Goal: Information Seeking & Learning: Learn about a topic

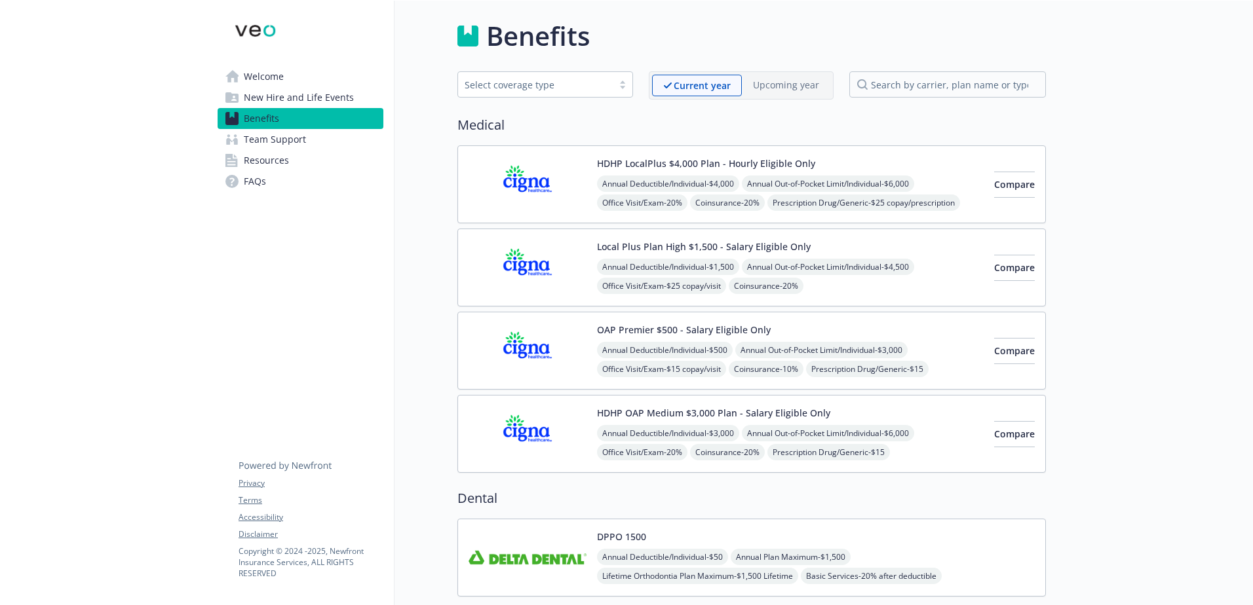
click at [564, 172] on img at bounding box center [528, 185] width 118 height 56
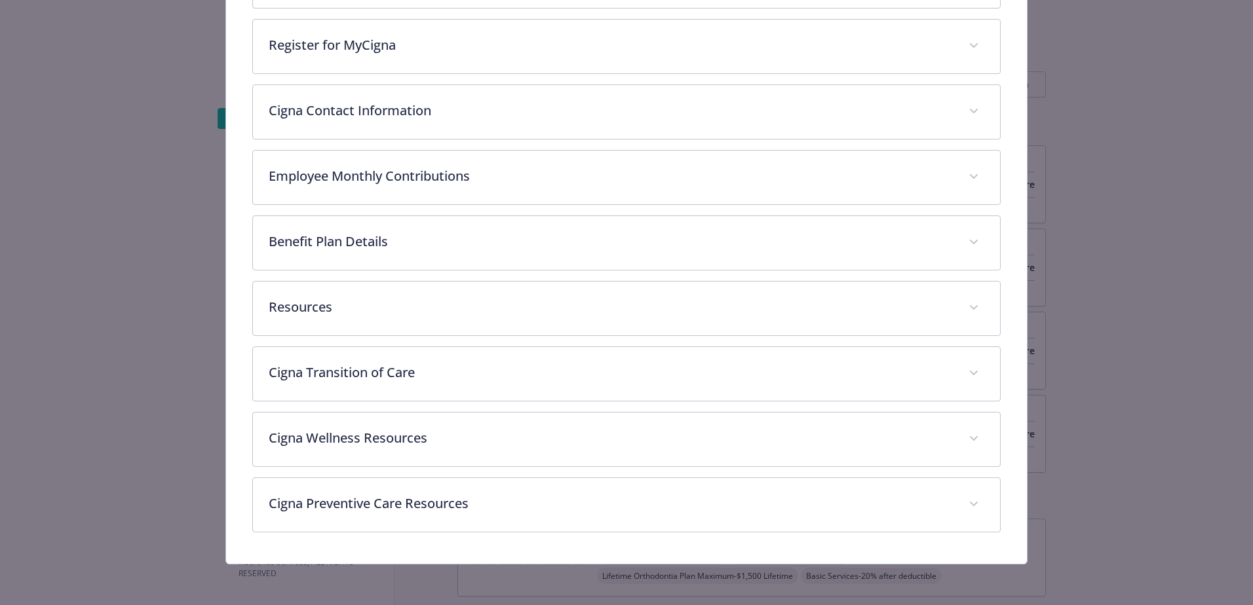
scroll to position [237, 0]
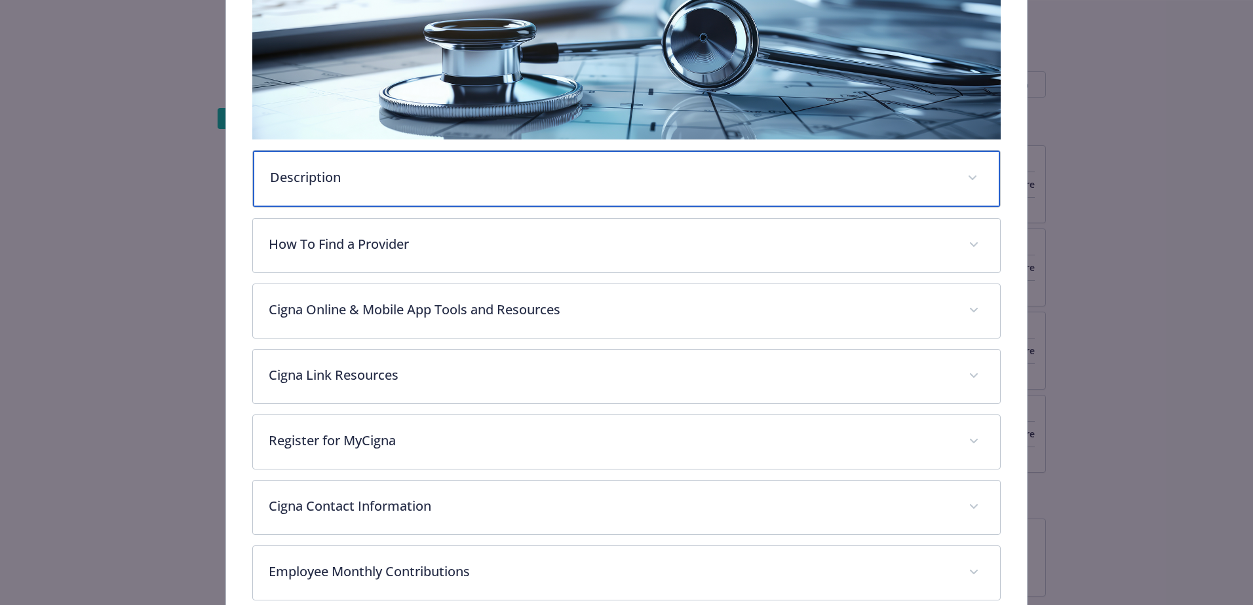
click at [450, 182] on p "Description" at bounding box center [610, 178] width 681 height 20
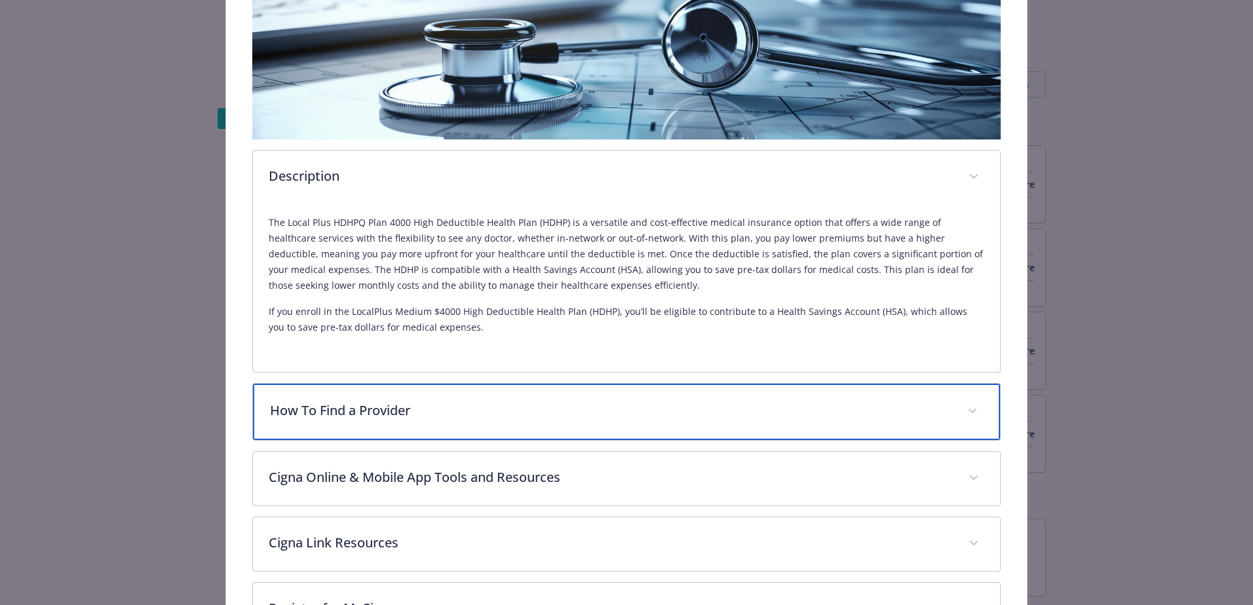
click at [482, 408] on p "How To Find a Provider" at bounding box center [610, 411] width 681 height 20
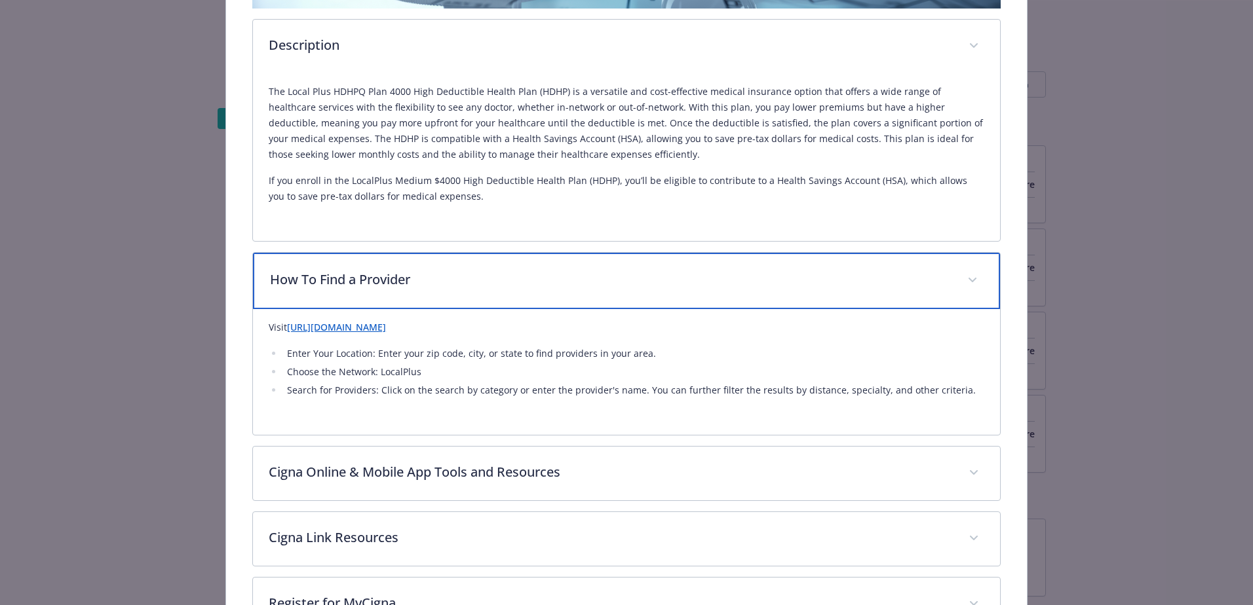
scroll to position [499, 0]
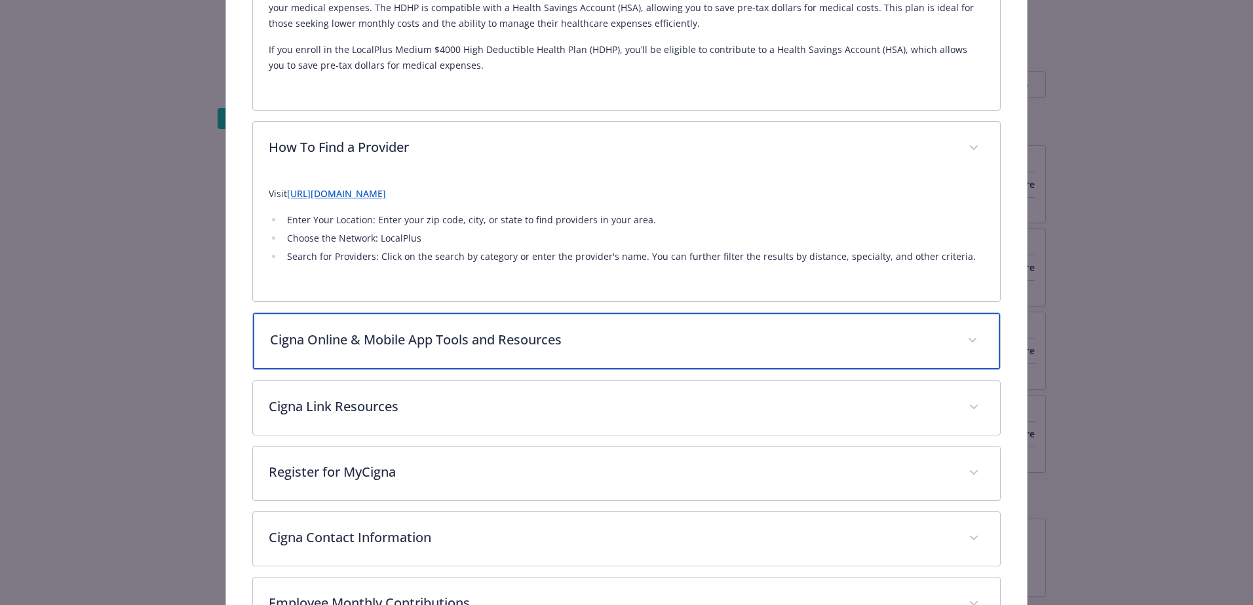
click at [559, 347] on p "Cigna Online & Mobile App Tools and Resources" at bounding box center [610, 340] width 681 height 20
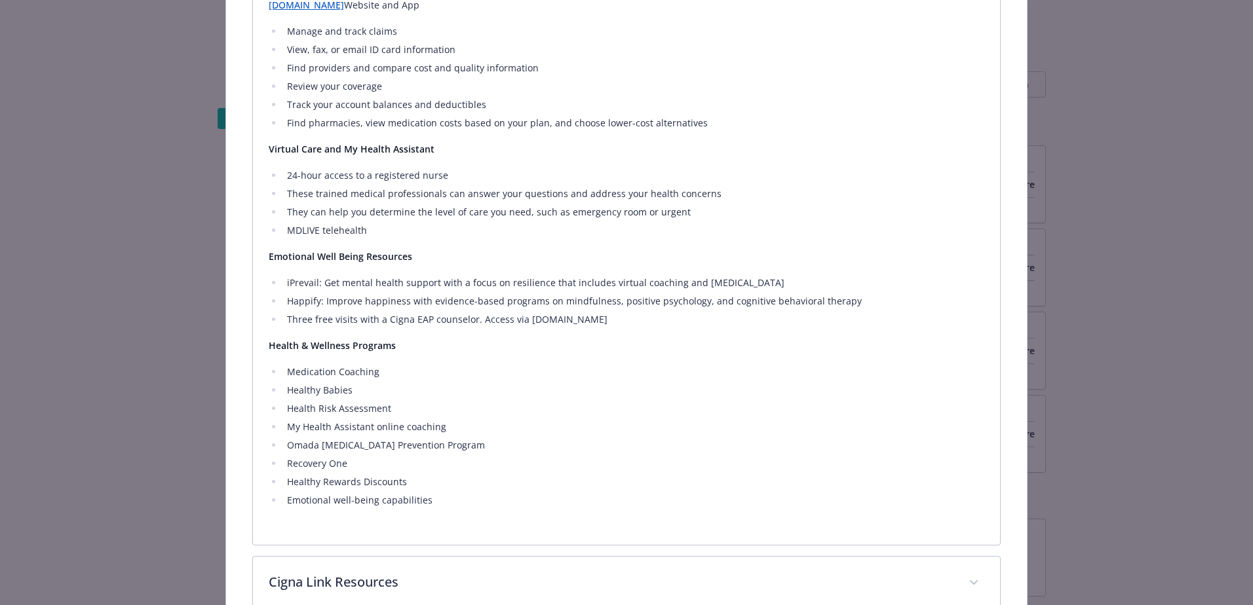
scroll to position [1369, 0]
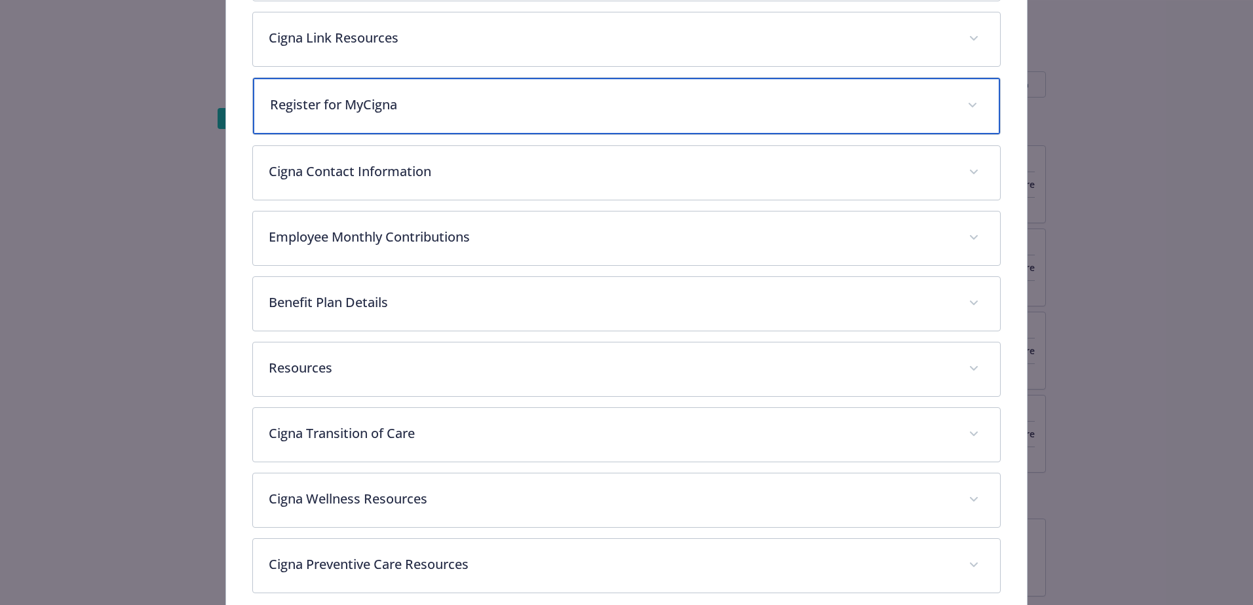
click at [474, 103] on p "Register for MyCigna" at bounding box center [610, 105] width 681 height 20
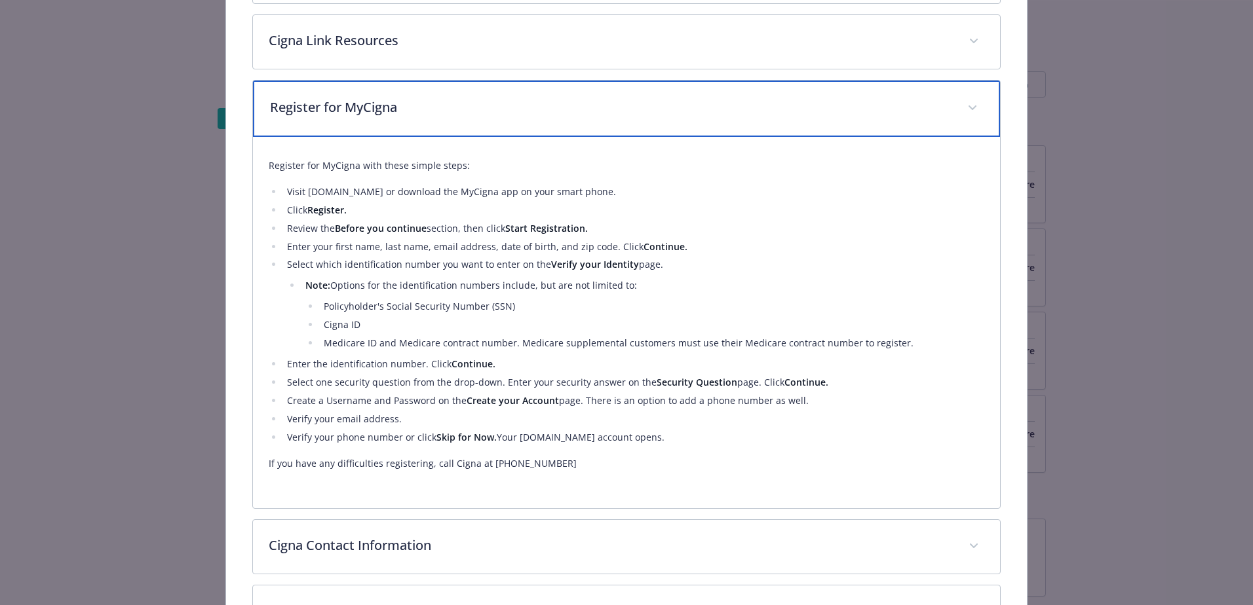
click at [475, 99] on p "Register for MyCigna" at bounding box center [610, 108] width 681 height 20
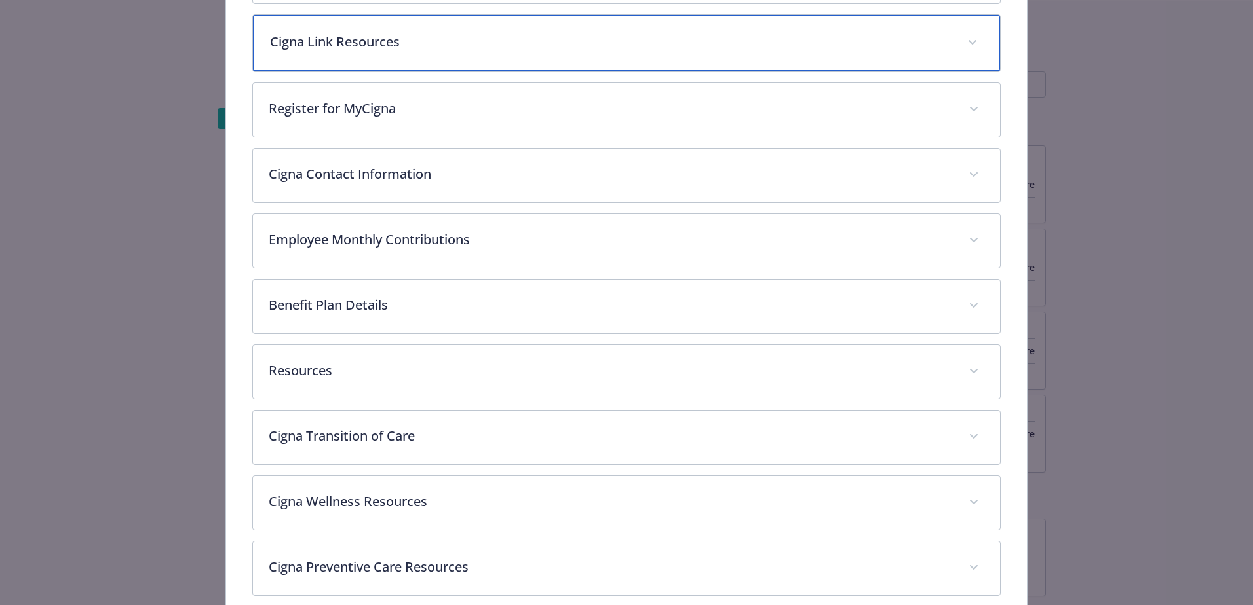
click at [480, 57] on div "Cigna Link Resources" at bounding box center [626, 43] width 747 height 56
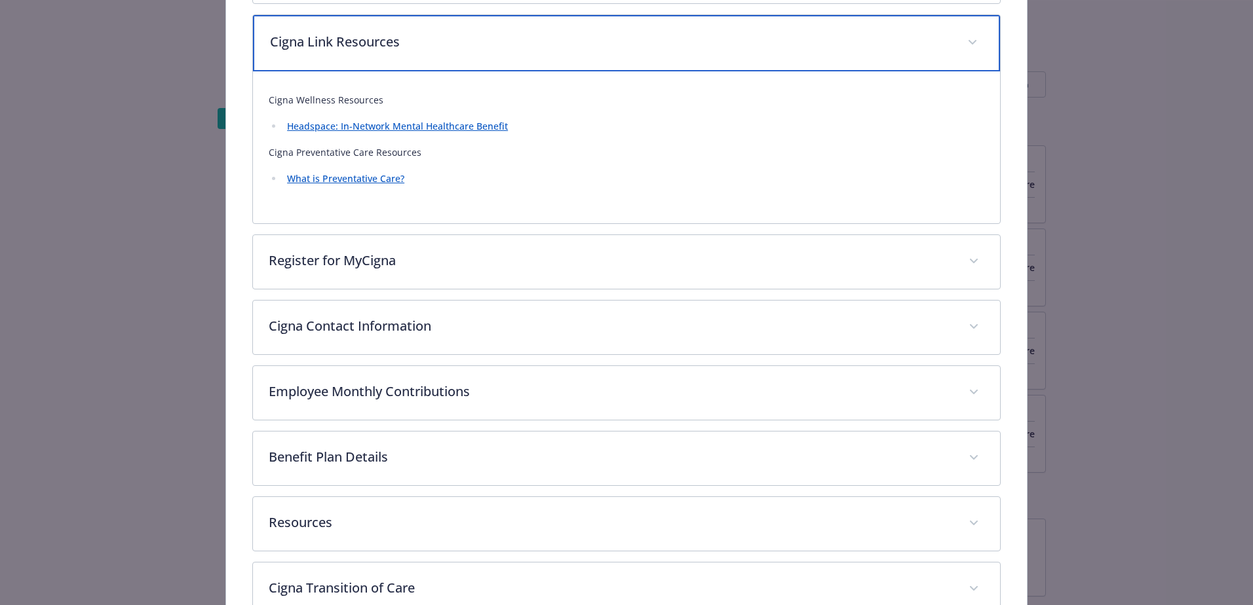
click at [480, 57] on div "Cigna Link Resources" at bounding box center [626, 43] width 747 height 56
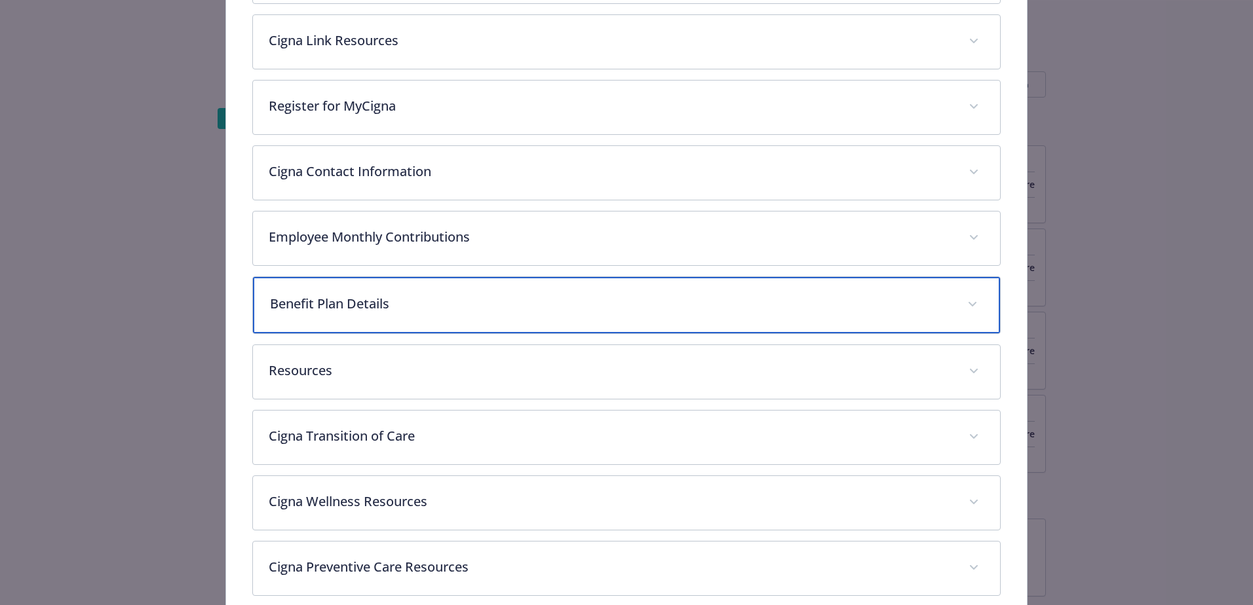
click at [410, 315] on div "Benefit Plan Details" at bounding box center [626, 305] width 747 height 56
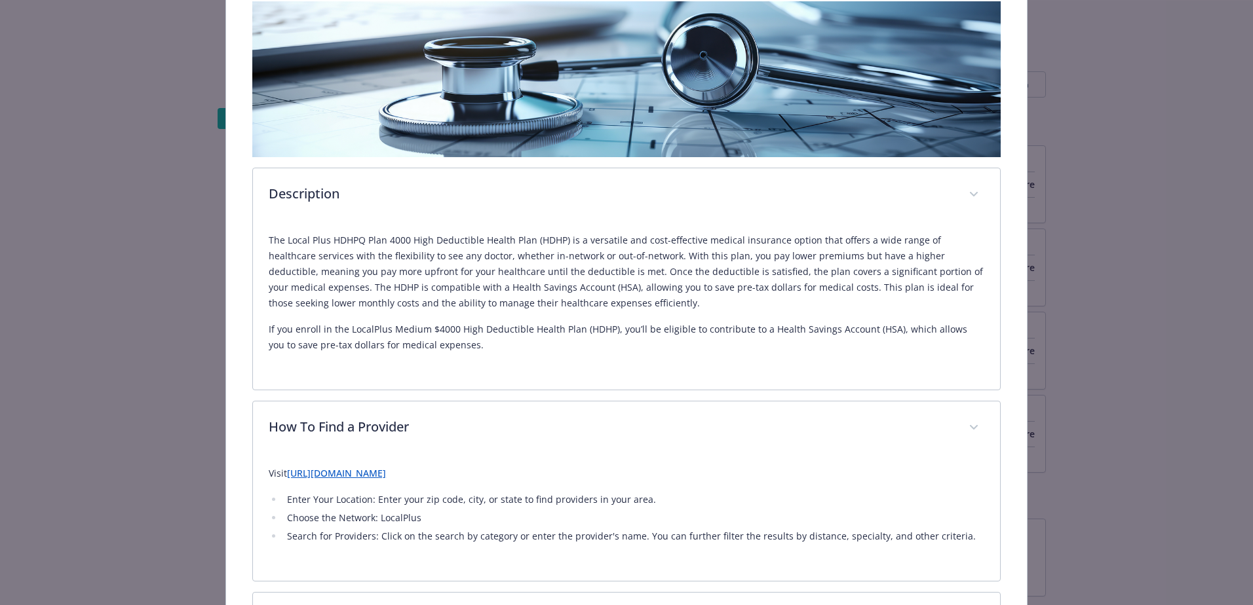
scroll to position [0, 0]
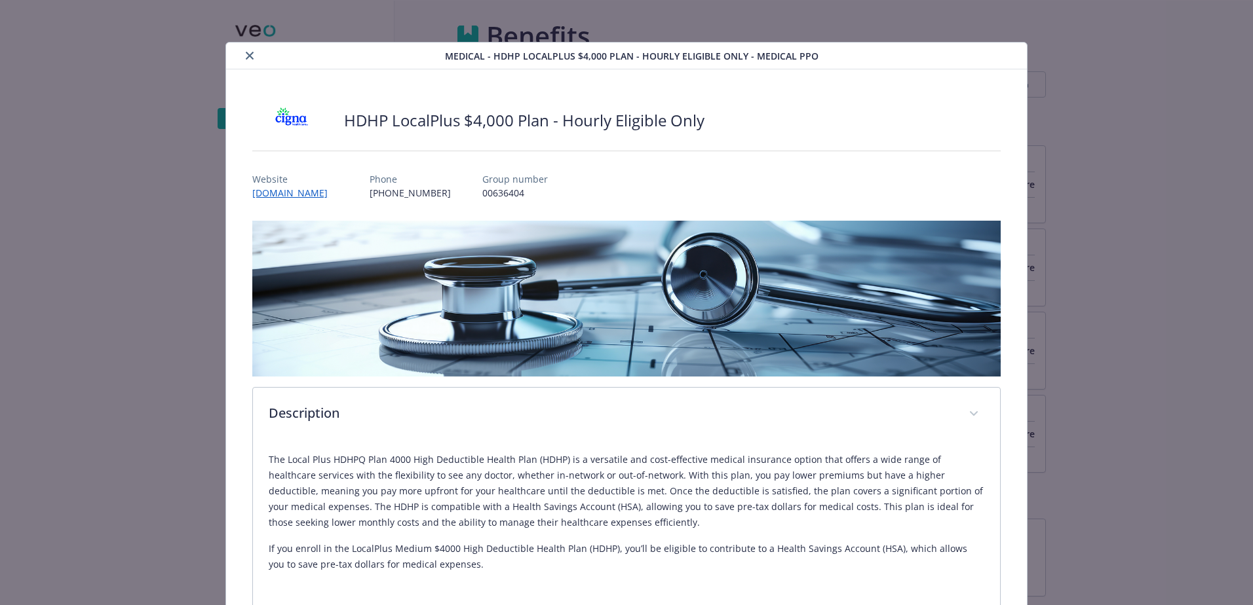
click at [244, 51] on button "close" at bounding box center [250, 56] width 16 height 16
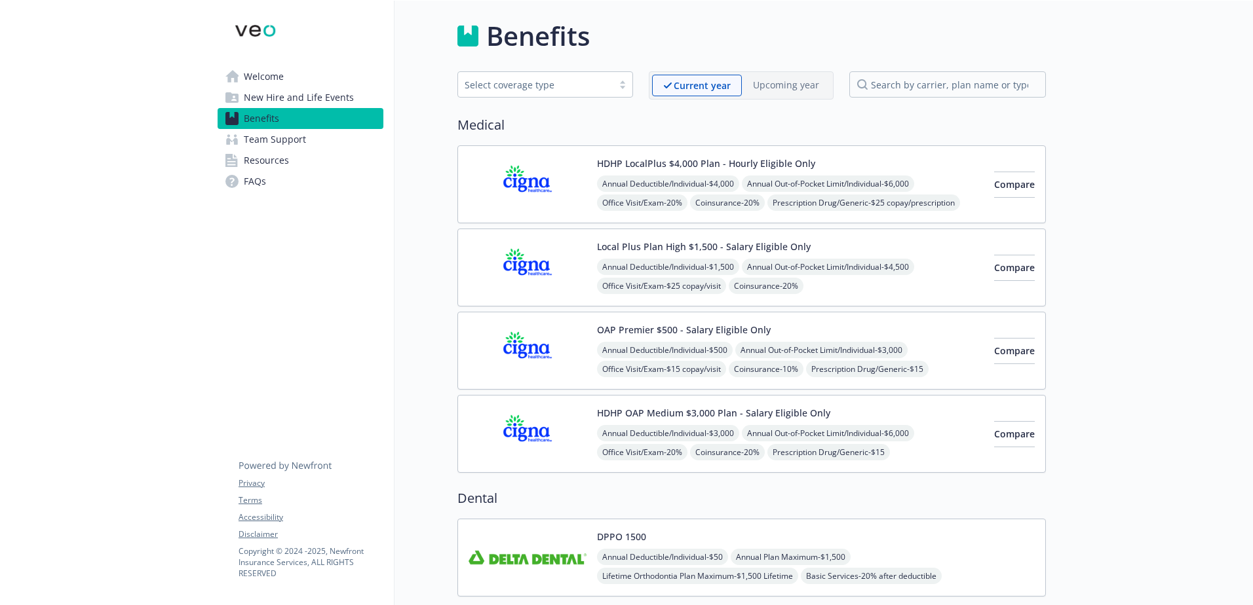
click at [937, 461] on div "Annual Deductible/Individual - $3,000 Annual Out-of-Pocket Limit/Individual - $…" at bounding box center [790, 462] width 387 height 74
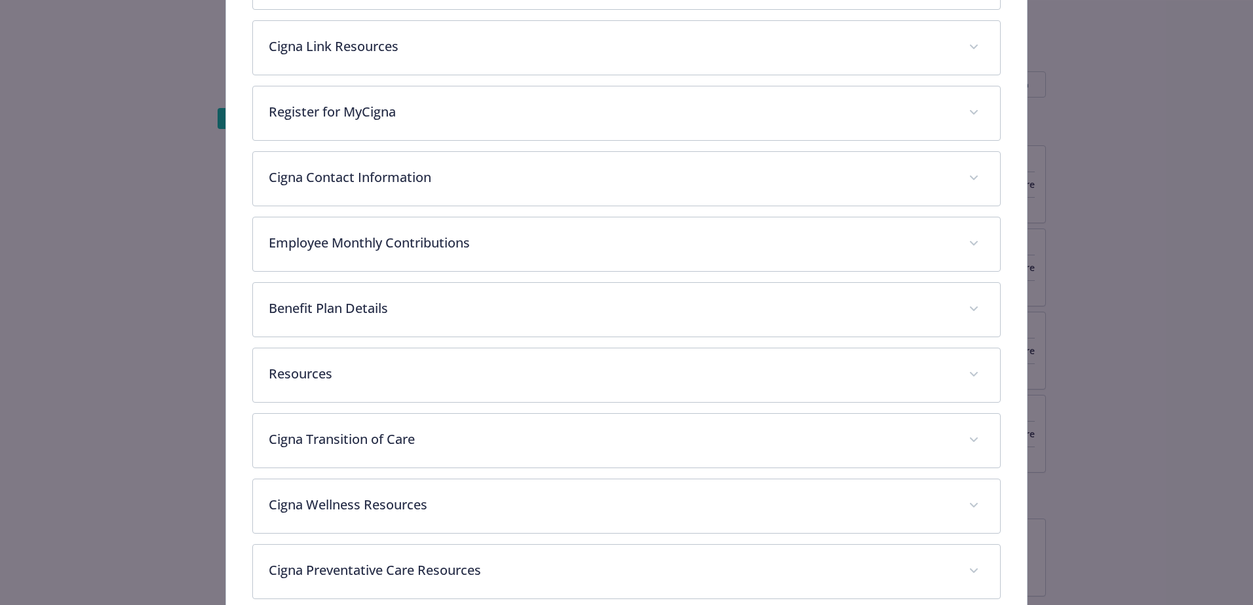
scroll to position [696, 0]
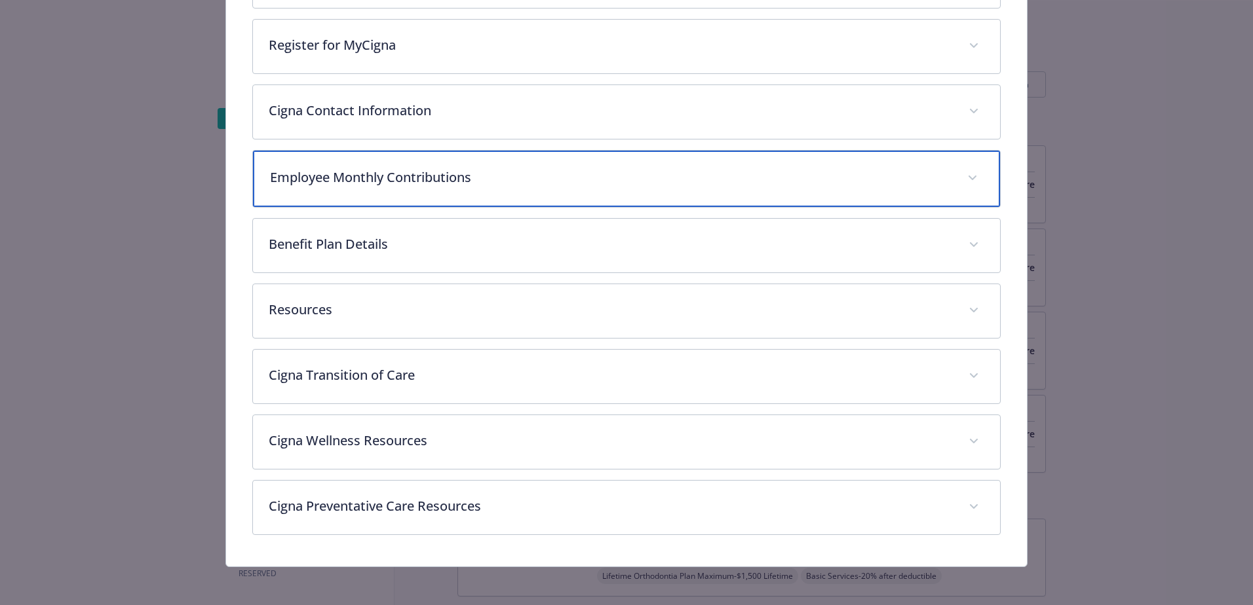
click at [463, 181] on p "Employee Monthly Contributions" at bounding box center [610, 178] width 681 height 20
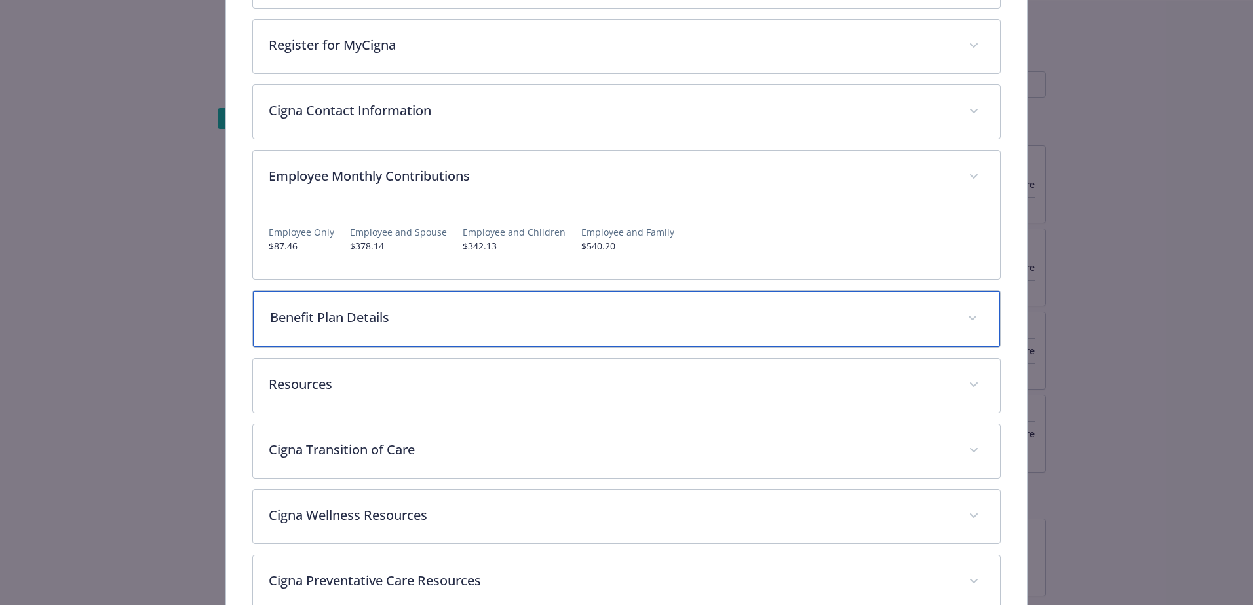
click at [431, 326] on div "Benefit Plan Details" at bounding box center [626, 319] width 747 height 56
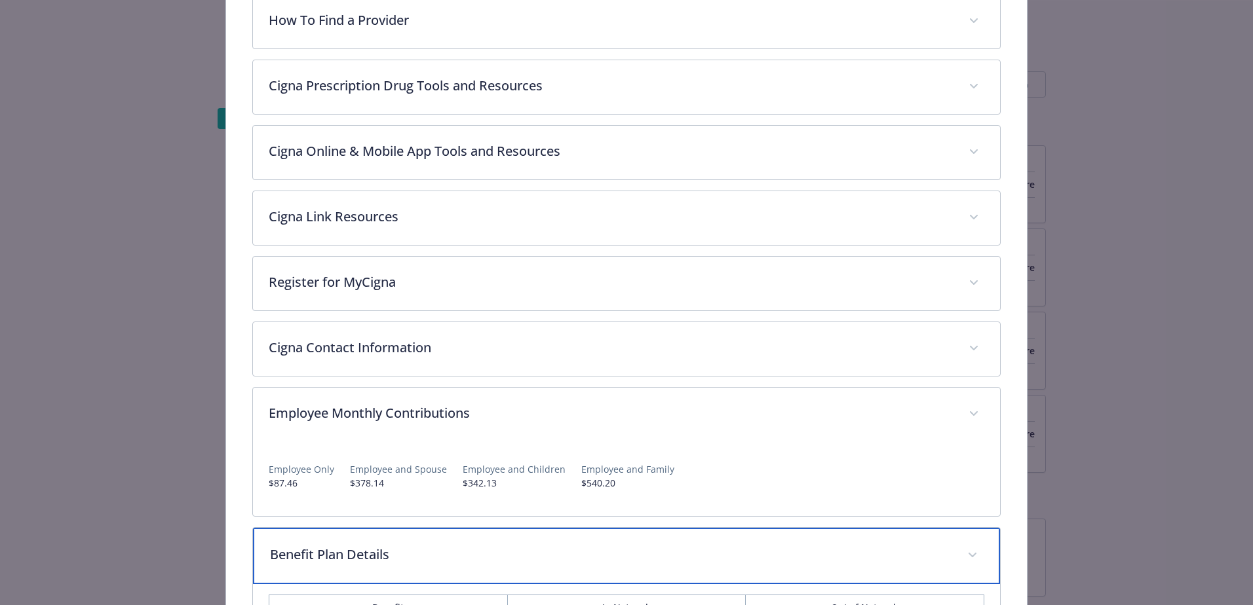
scroll to position [786, 0]
